Goal: Transaction & Acquisition: Purchase product/service

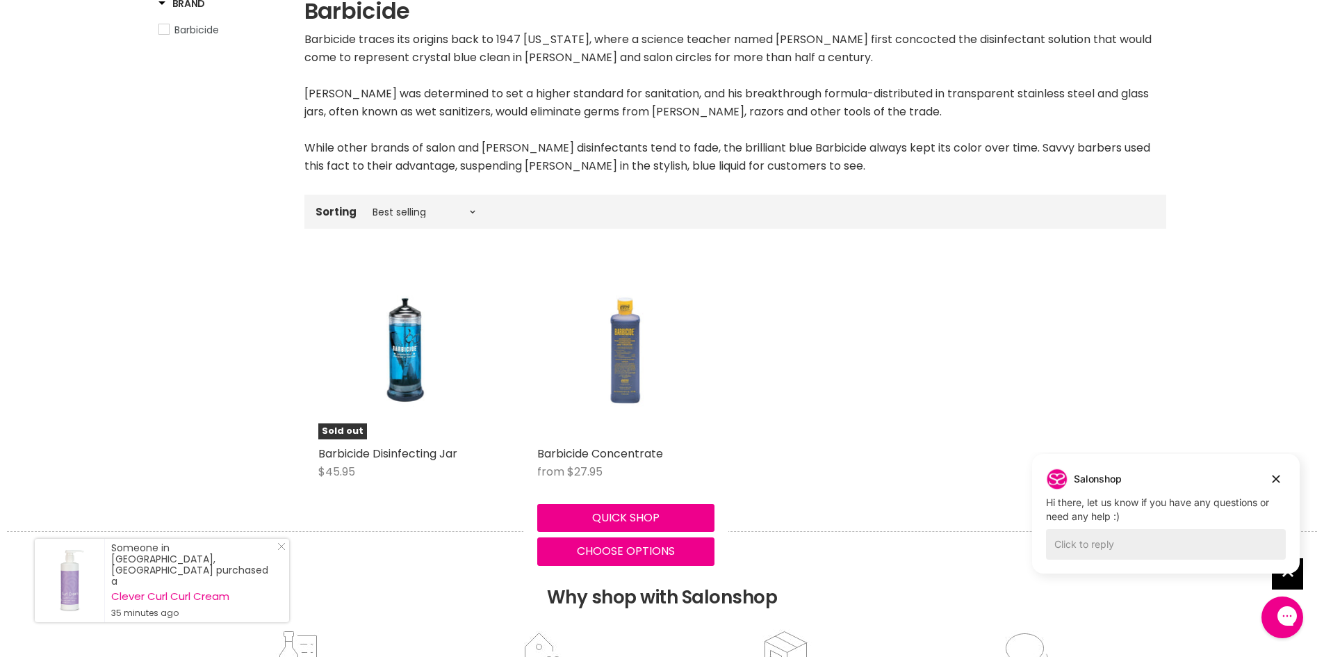
scroll to position [278, 0]
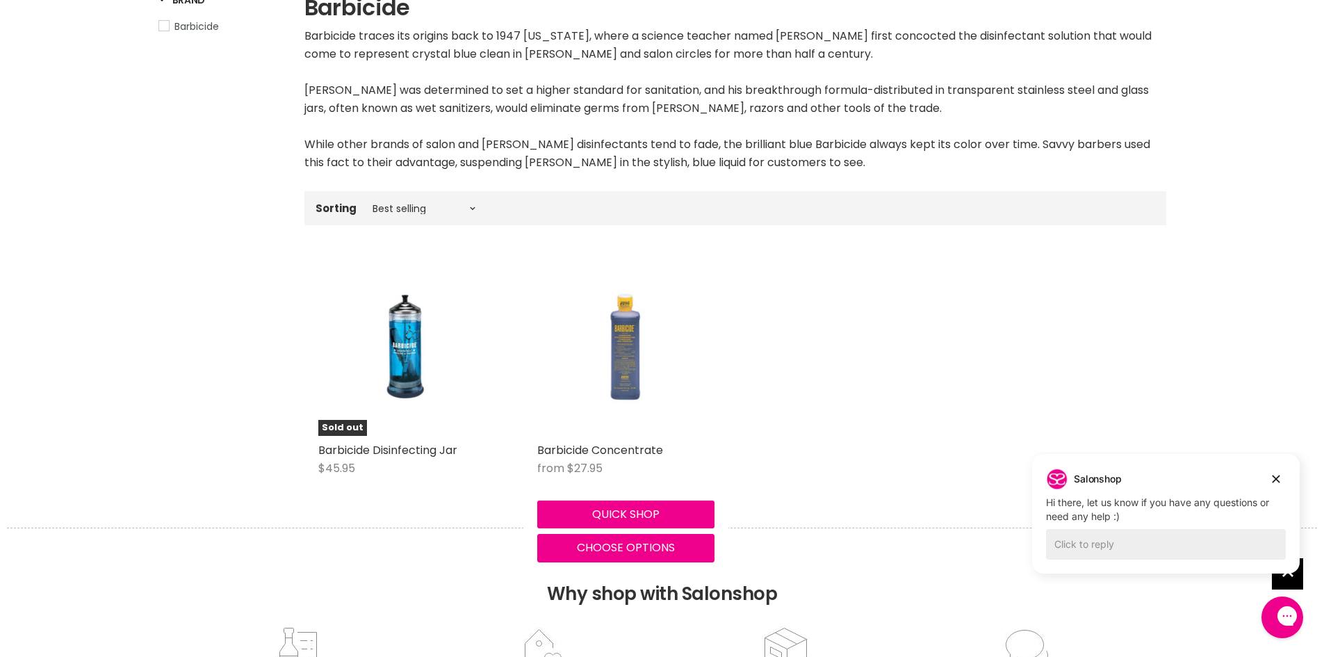
click at [630, 350] on img "Main content" at bounding box center [625, 347] width 118 height 177
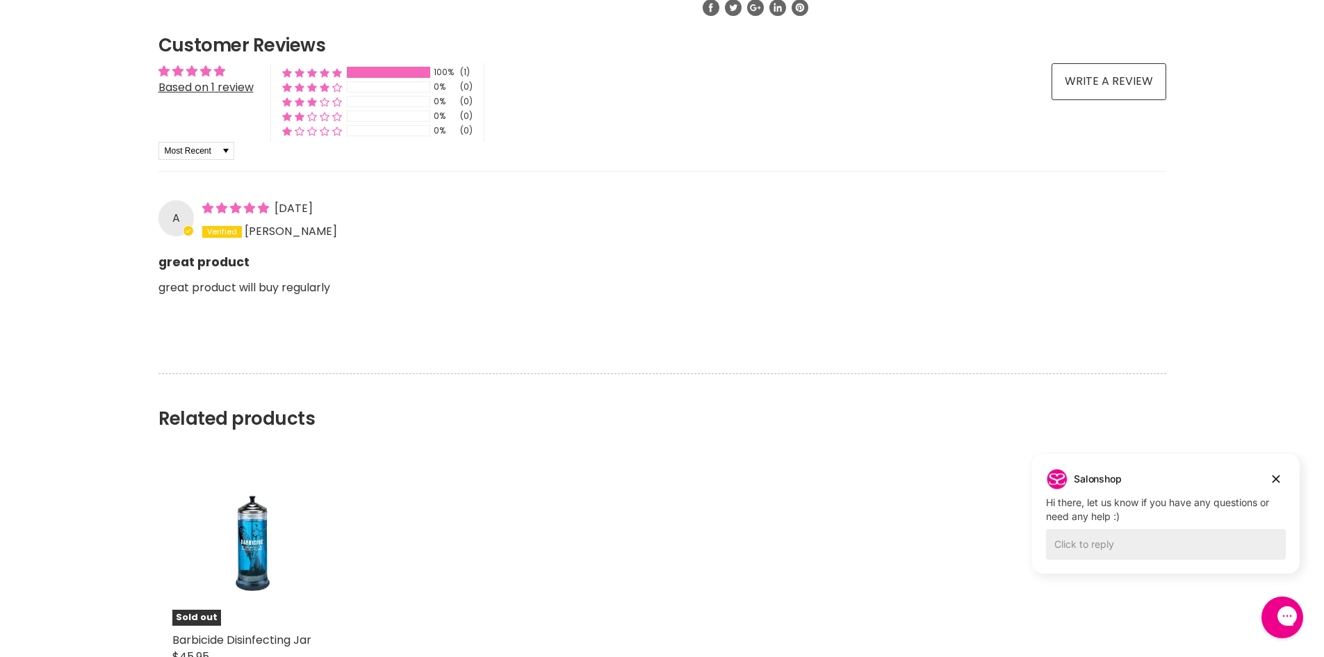
scroll to position [1058, 0]
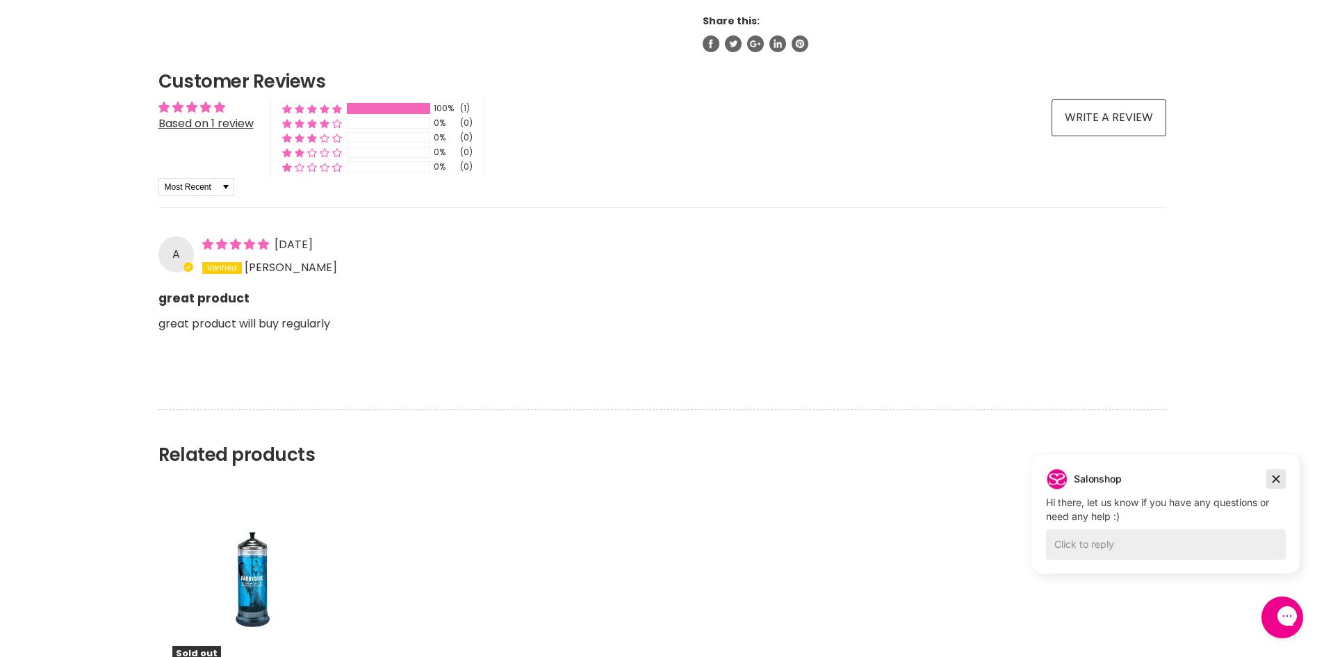
click at [1280, 474] on icon "Dismiss campaign" at bounding box center [1276, 479] width 14 height 17
